Goal: Task Accomplishment & Management: Manage account settings

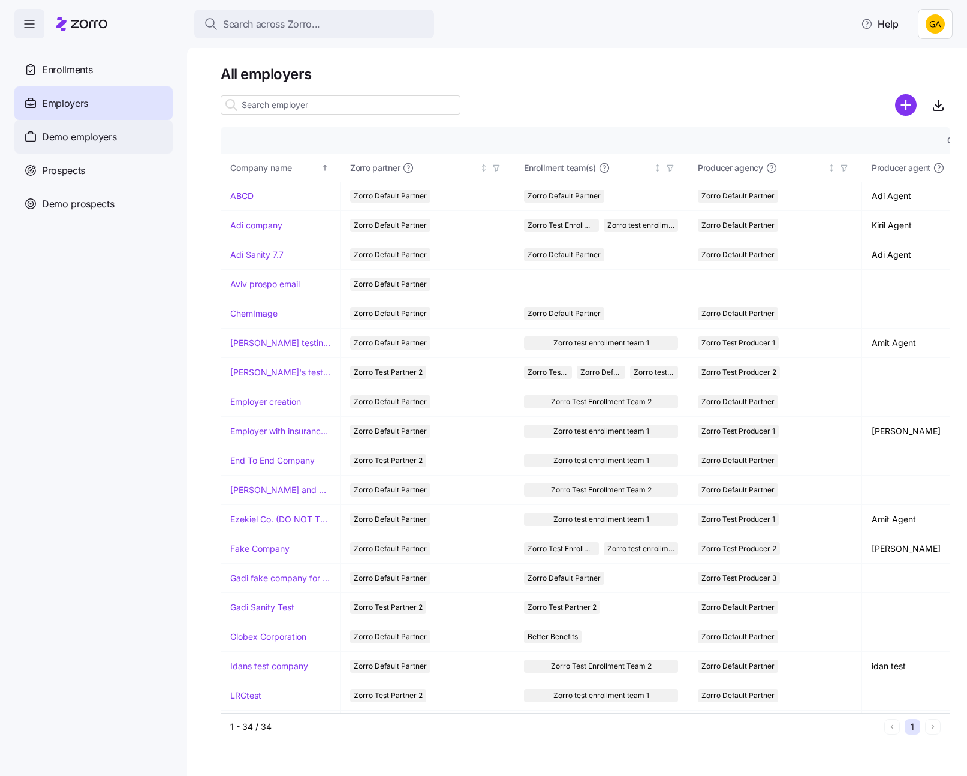
click at [104, 128] on div "Demo employers" at bounding box center [93, 137] width 158 height 34
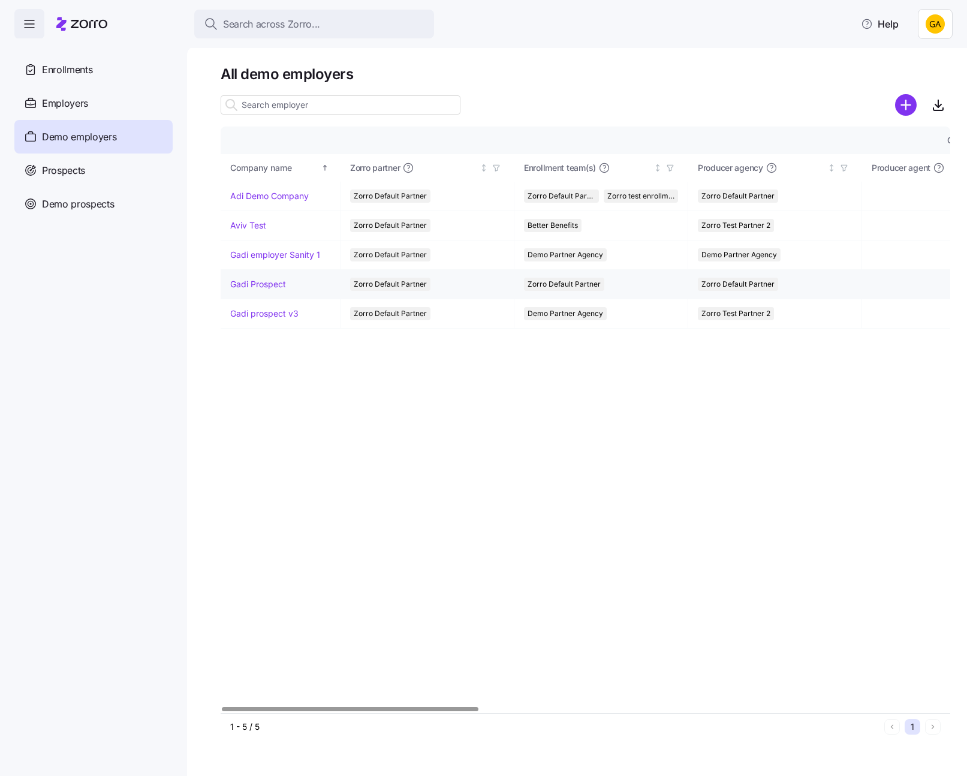
click at [248, 279] on link "Gadi Prospect" at bounding box center [258, 284] width 56 height 12
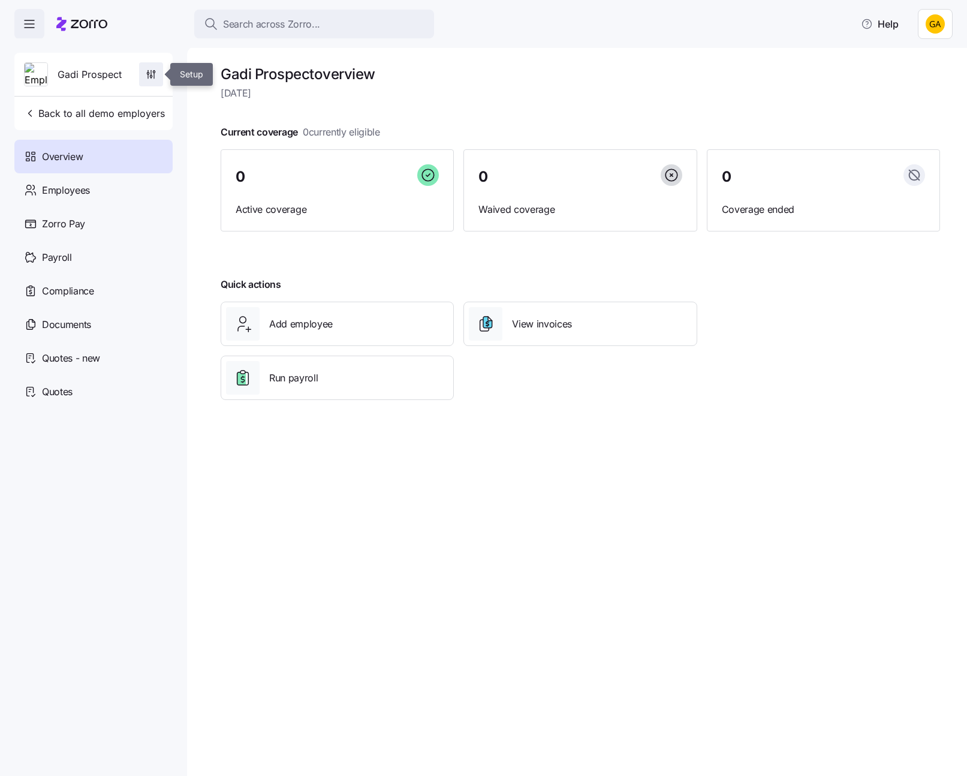
click at [159, 79] on span "button" at bounding box center [151, 74] width 23 height 23
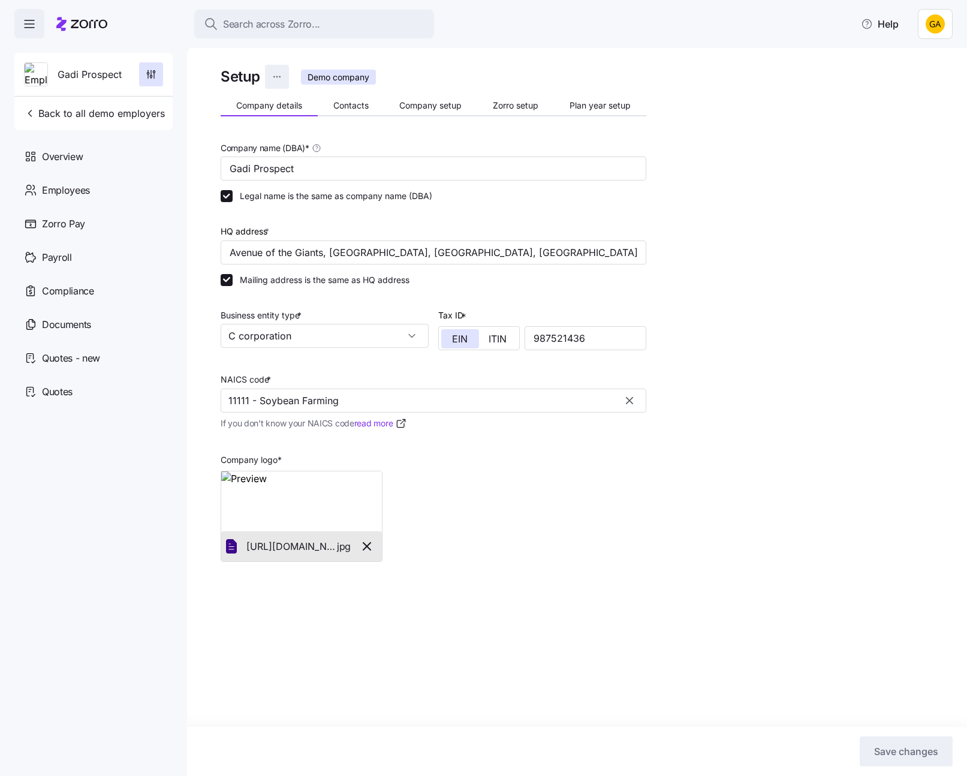
click at [276, 75] on html "Search across Zorro... Help Gadi Prospect Back to all demo employers Overview E…" at bounding box center [483, 384] width 967 height 768
click at [241, 104] on div "Change to prospect" at bounding box center [218, 105] width 79 height 13
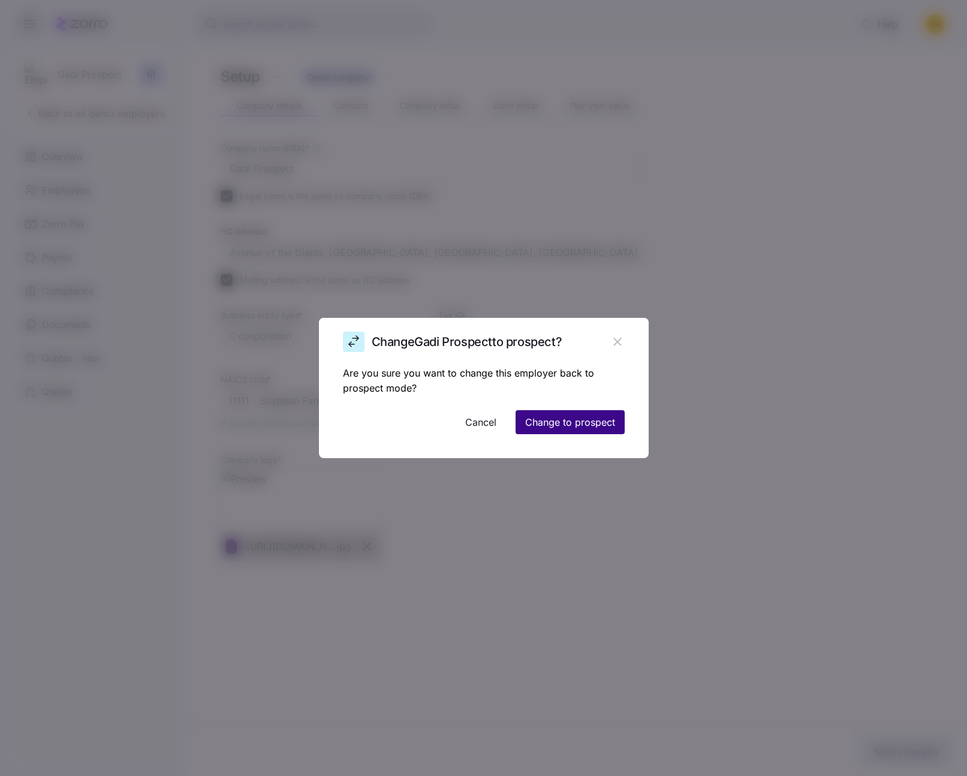
click at [563, 418] on span "Change to prospect" at bounding box center [570, 422] width 90 height 14
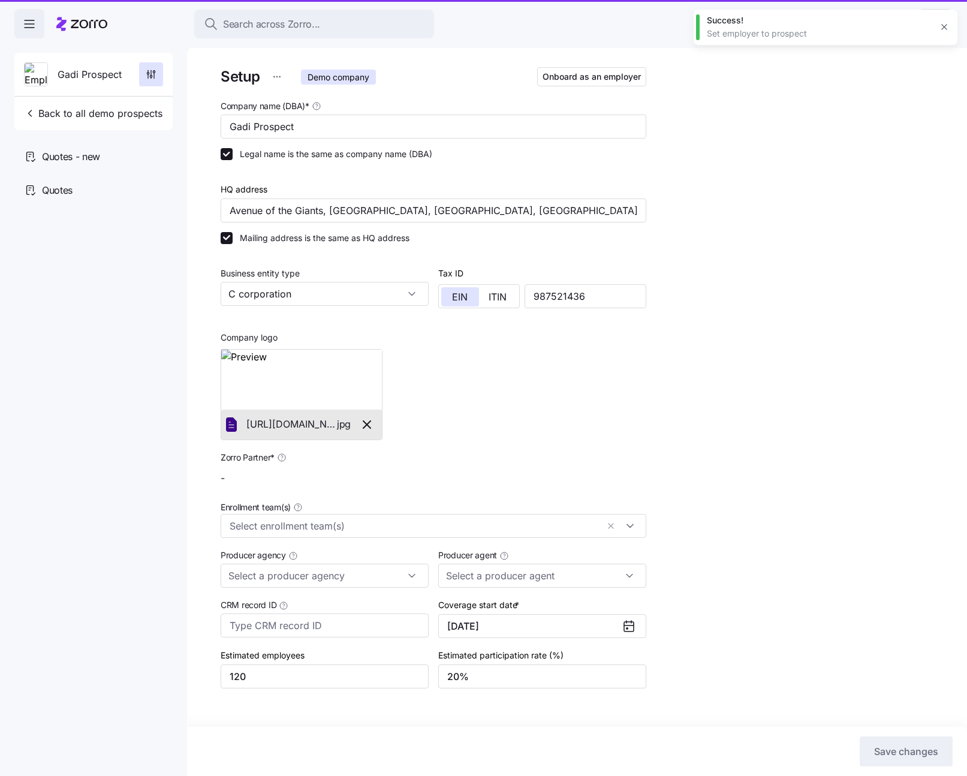
type input "Zorro Default Partner"
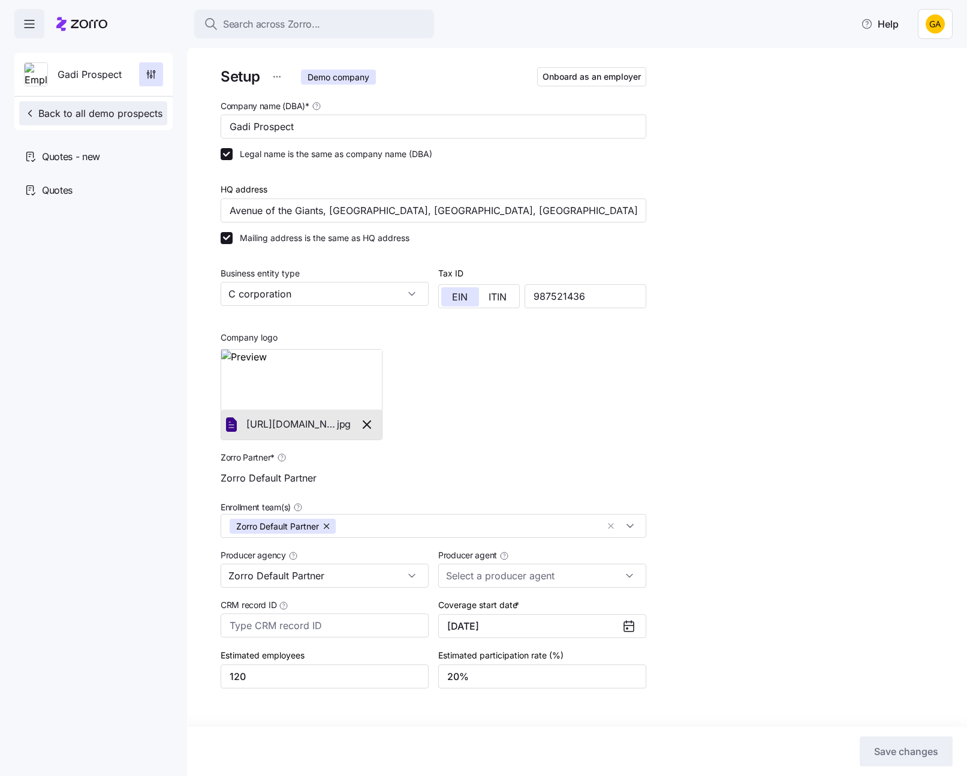
click at [92, 116] on span "Back to all demo prospects" at bounding box center [93, 113] width 138 height 14
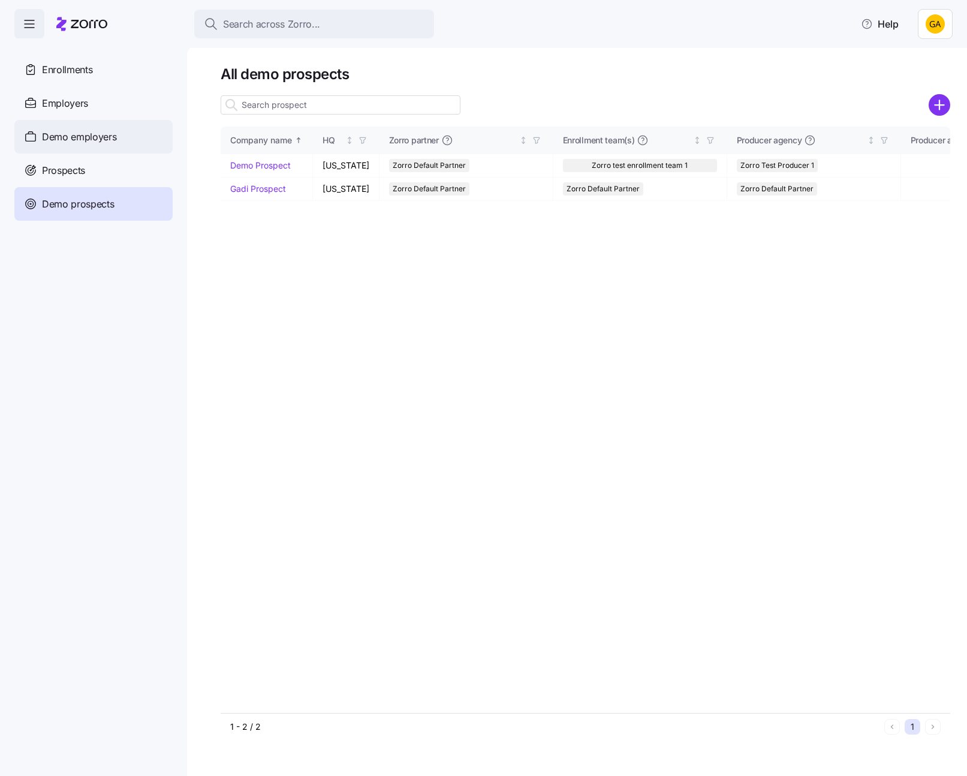
click at [104, 132] on span "Demo employers" at bounding box center [79, 136] width 75 height 15
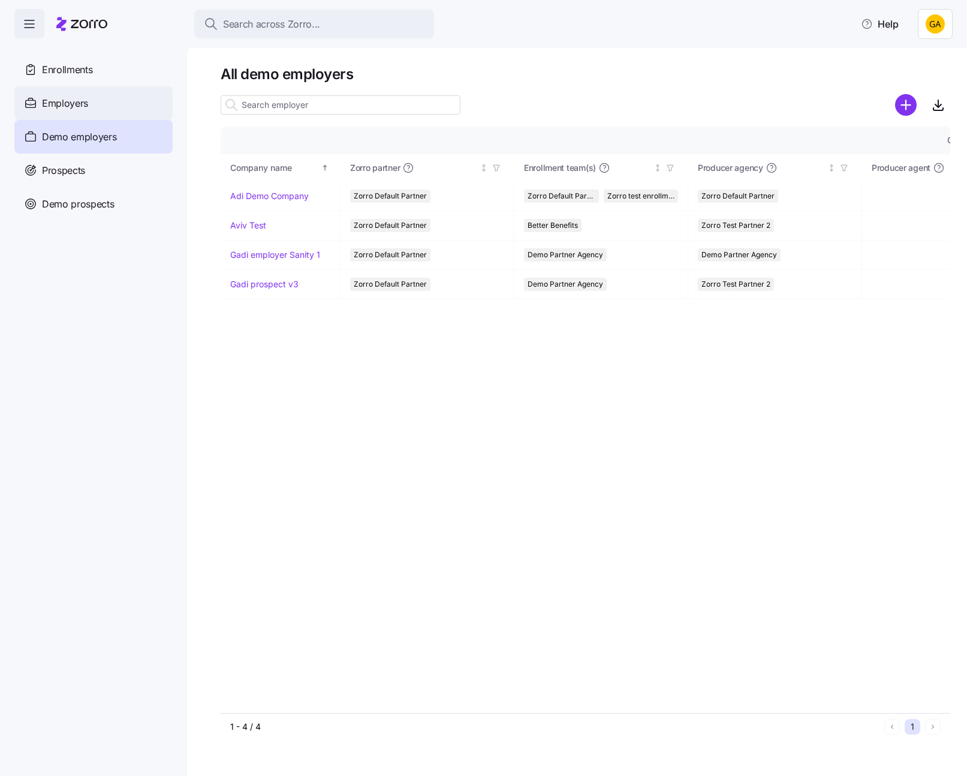
click at [83, 111] on div "Employers" at bounding box center [93, 103] width 158 height 34
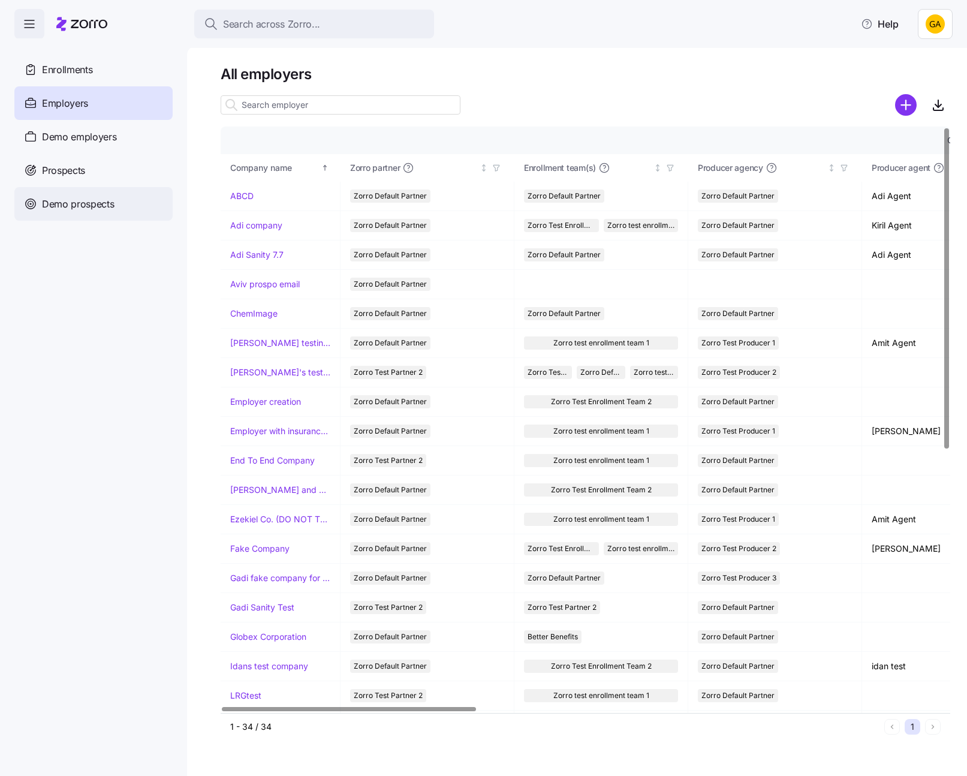
click at [84, 212] on div "Demo prospects" at bounding box center [93, 204] width 158 height 34
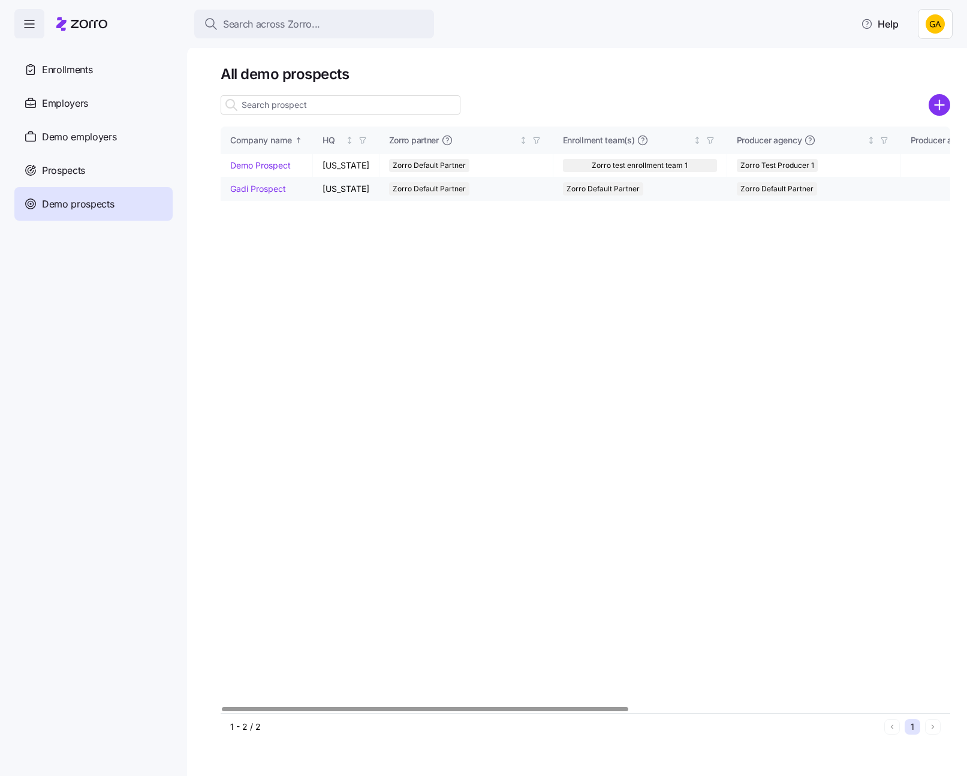
click at [251, 192] on link "Gadi Prospect" at bounding box center [258, 188] width 56 height 10
